Goal: Transaction & Acquisition: Purchase product/service

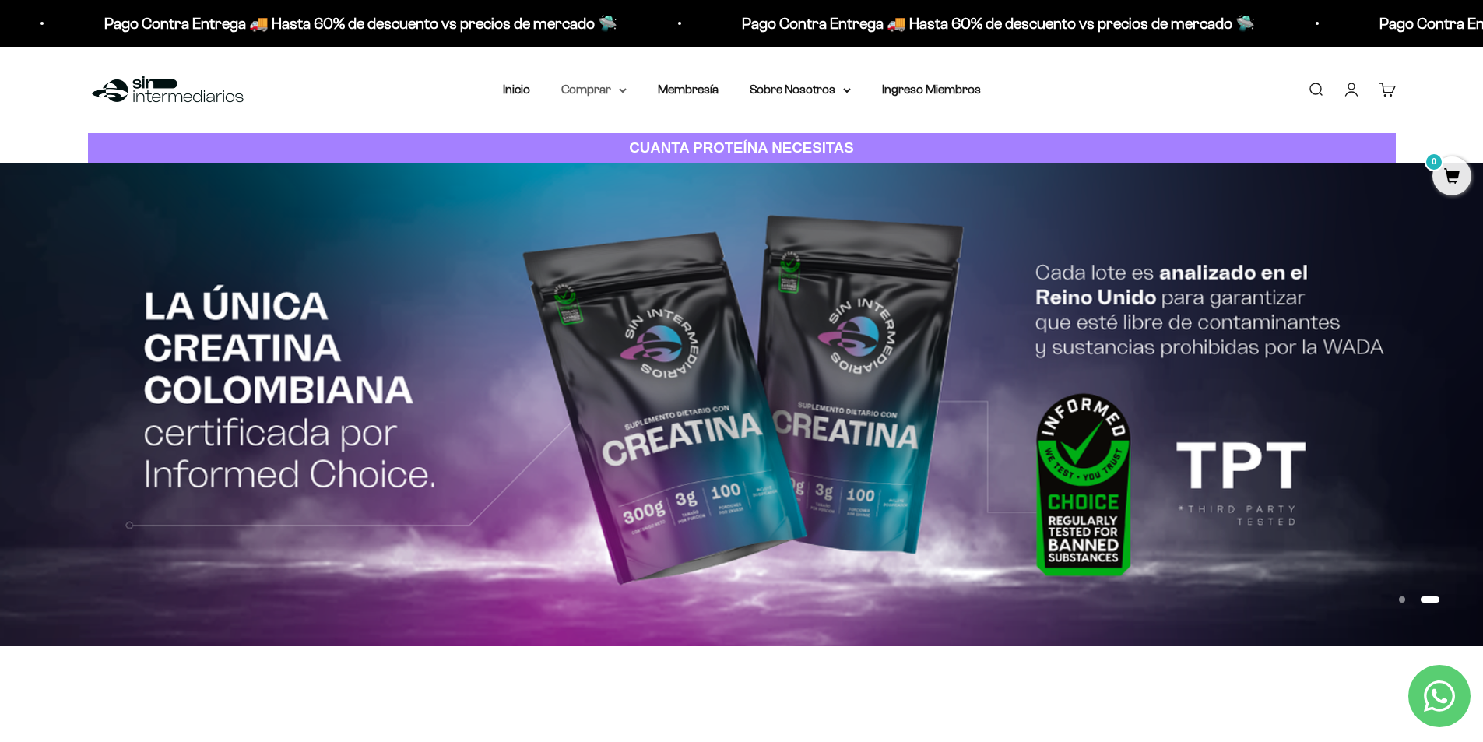
click at [605, 94] on summary "Comprar" at bounding box center [593, 89] width 65 height 20
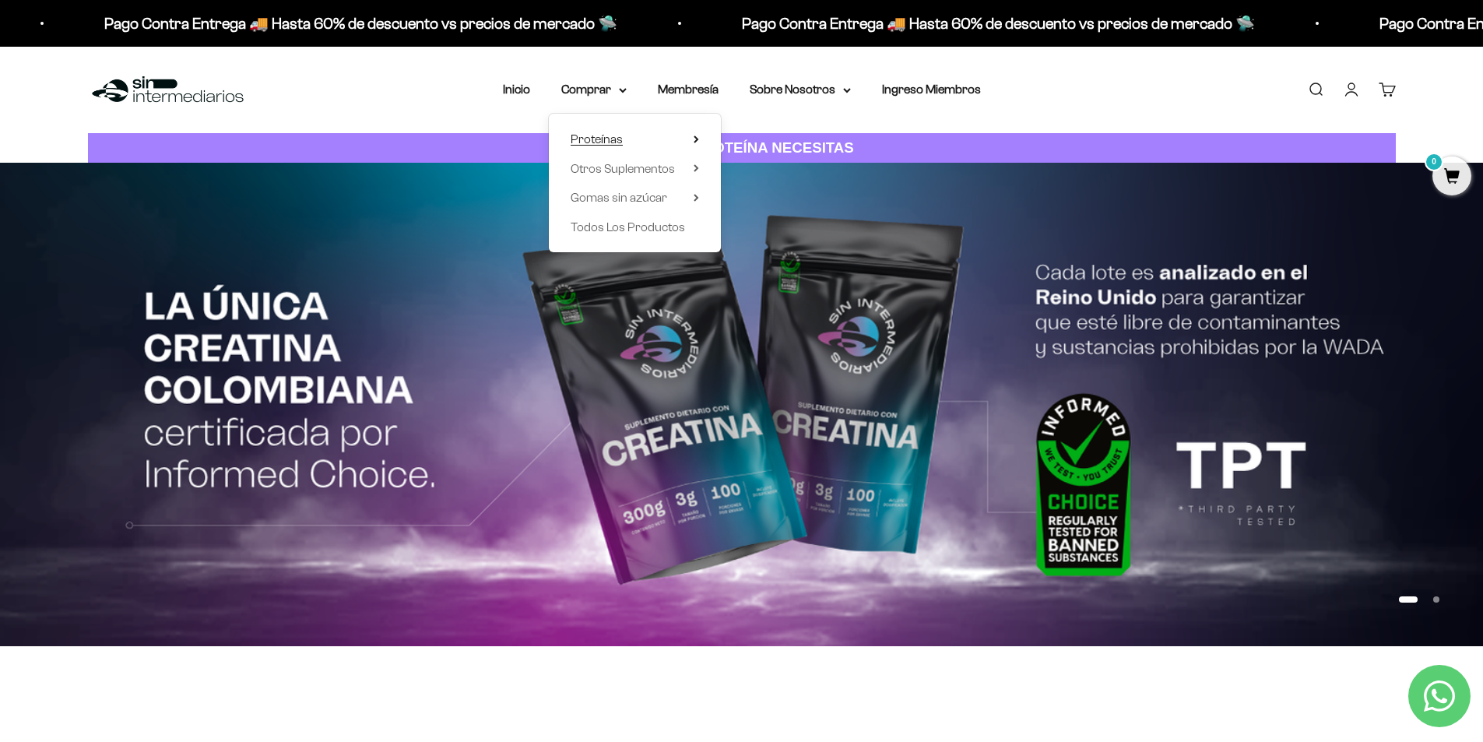
click at [684, 141] on summary "Proteínas" at bounding box center [634, 139] width 128 height 20
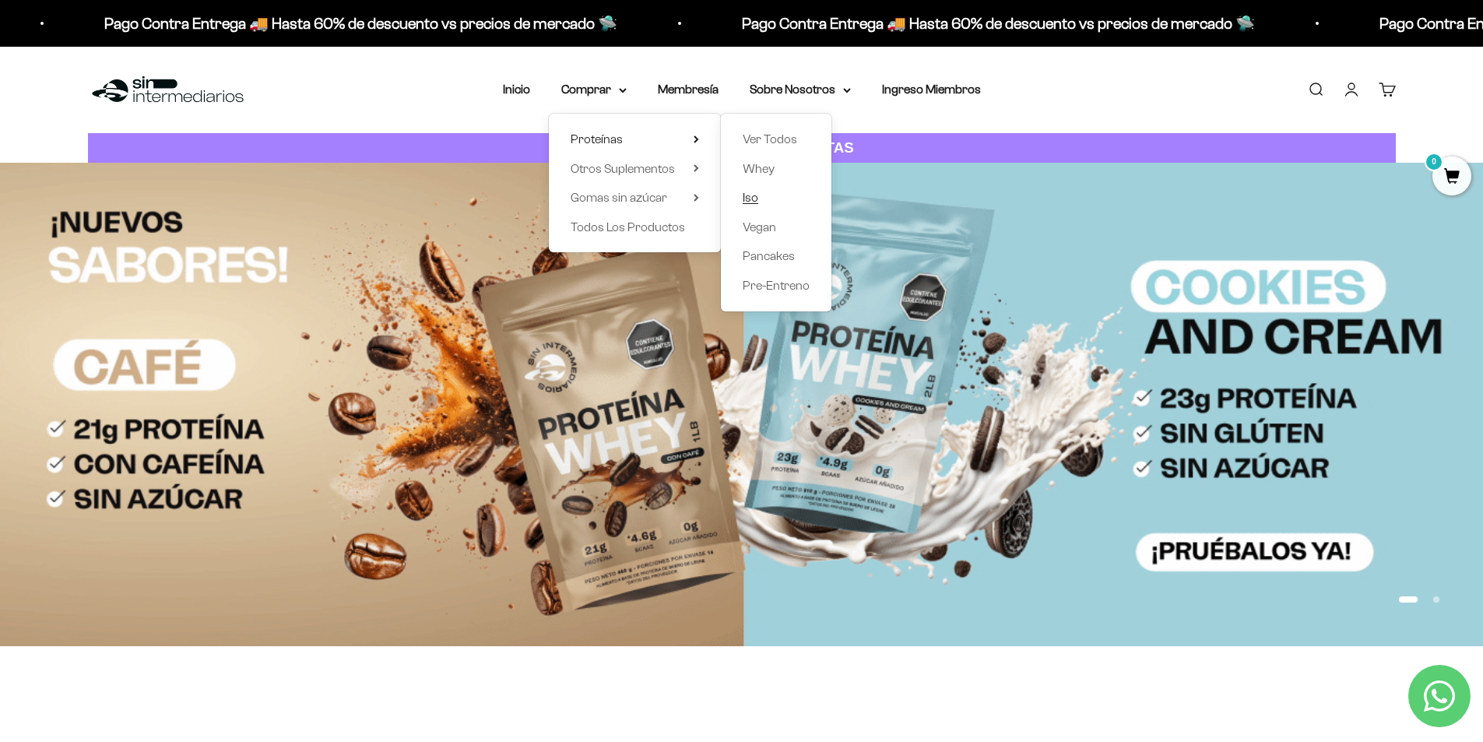
click at [749, 203] on span "Iso" at bounding box center [750, 197] width 16 height 13
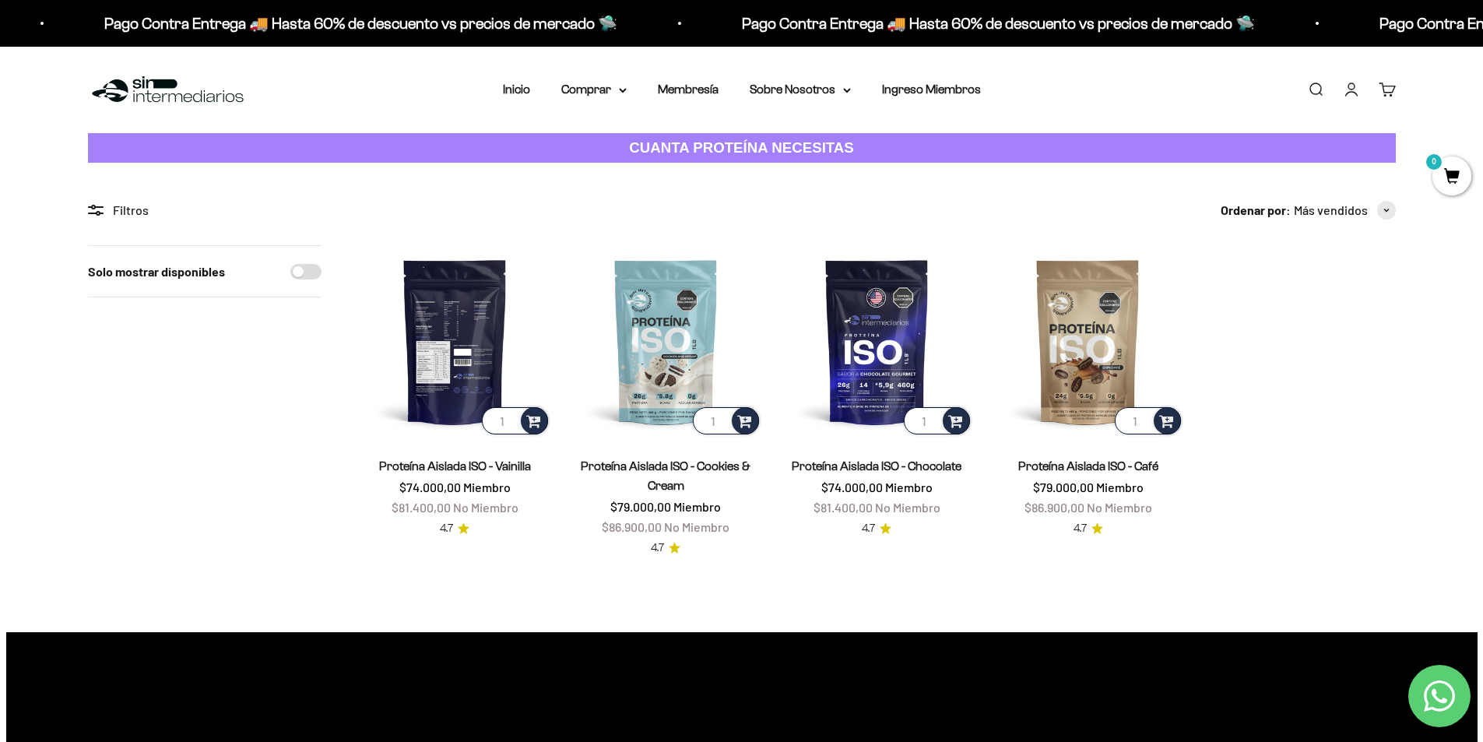
click at [451, 322] on img at bounding box center [455, 341] width 192 height 192
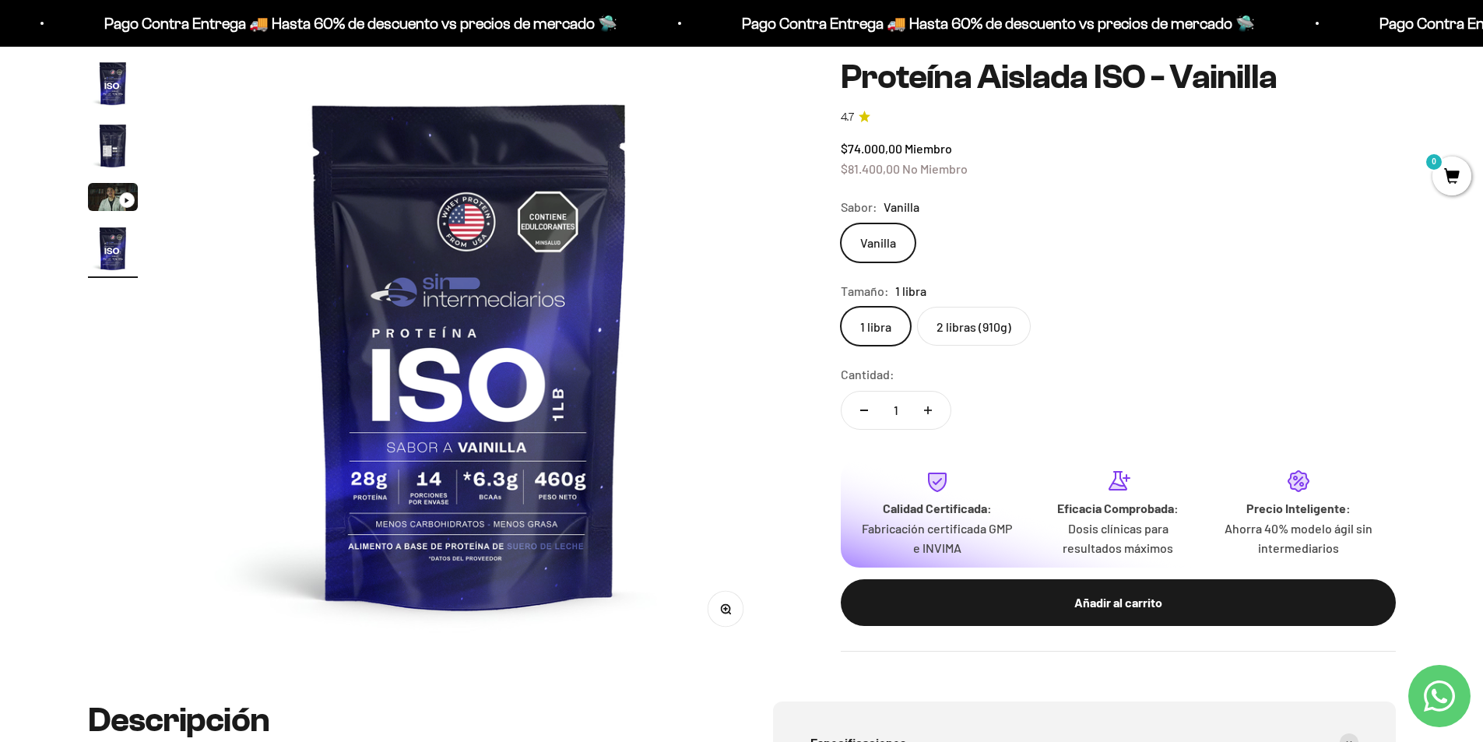
scroll to position [156, 0]
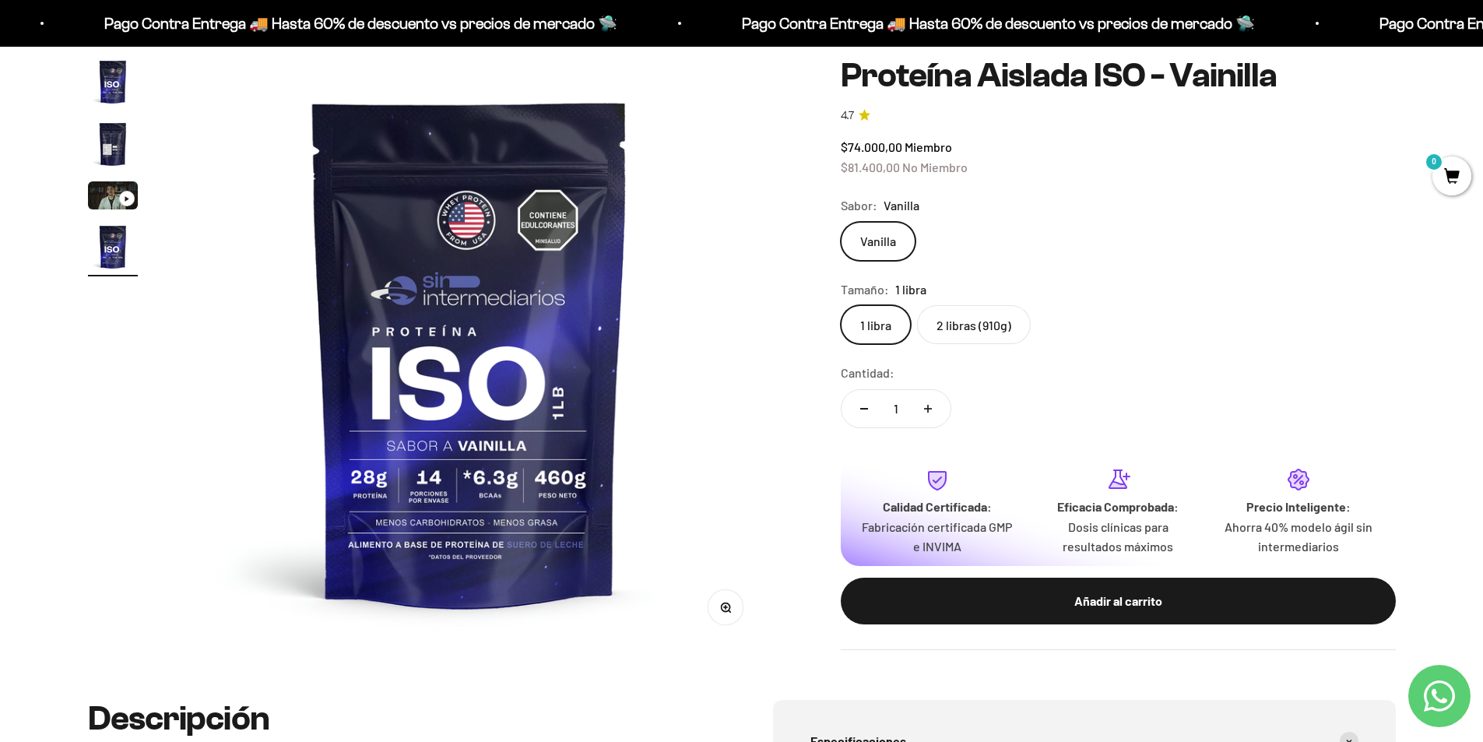
click at [985, 326] on label "2 libras (910g)" at bounding box center [974, 324] width 114 height 39
click at [841, 305] on input "2 libras (910g)" at bounding box center [840, 304] width 1 height 1
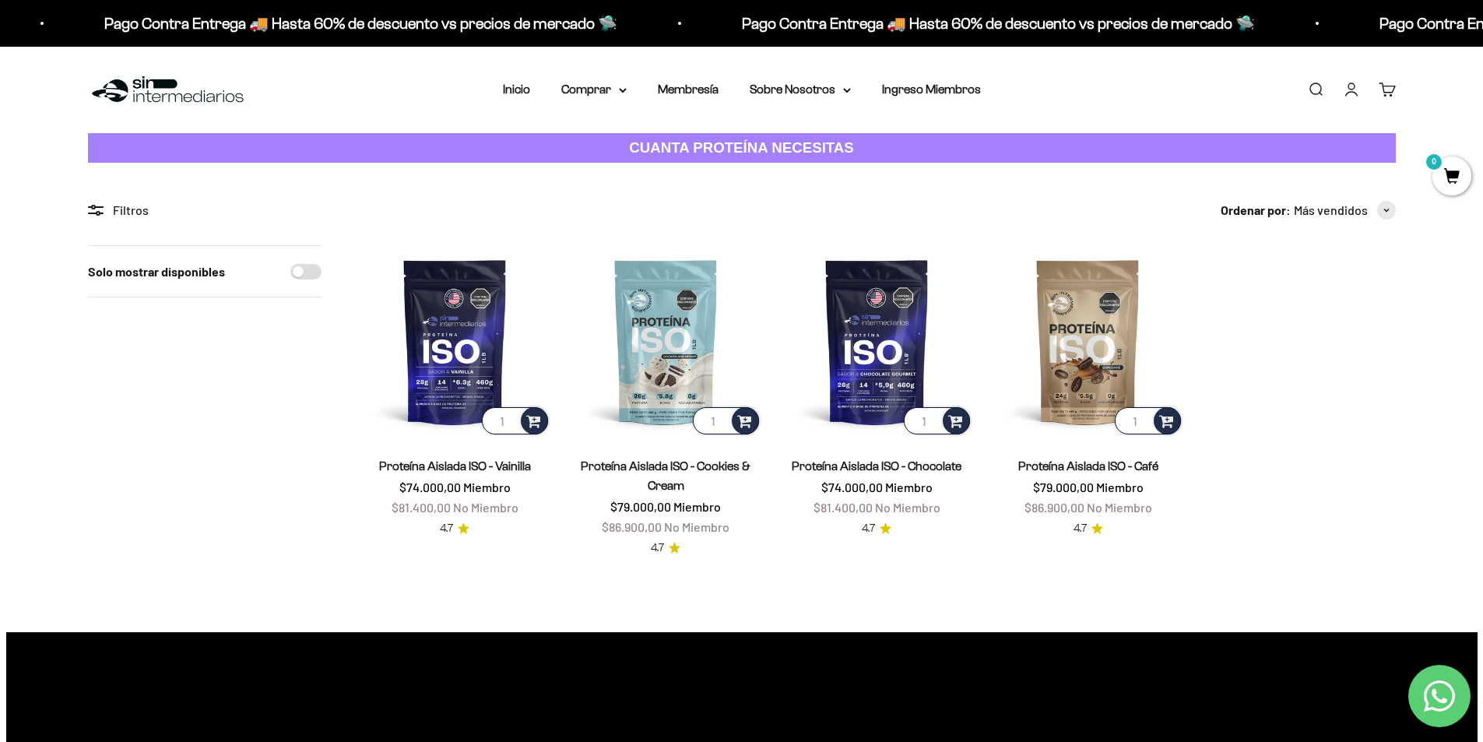
click at [931, 197] on section "Filtros Ordenar por Características Más vendidos Alfabéticamente, A-Z Alfabétic…" at bounding box center [741, 397] width 1483 height 469
